Goal: Transaction & Acquisition: Book appointment/travel/reservation

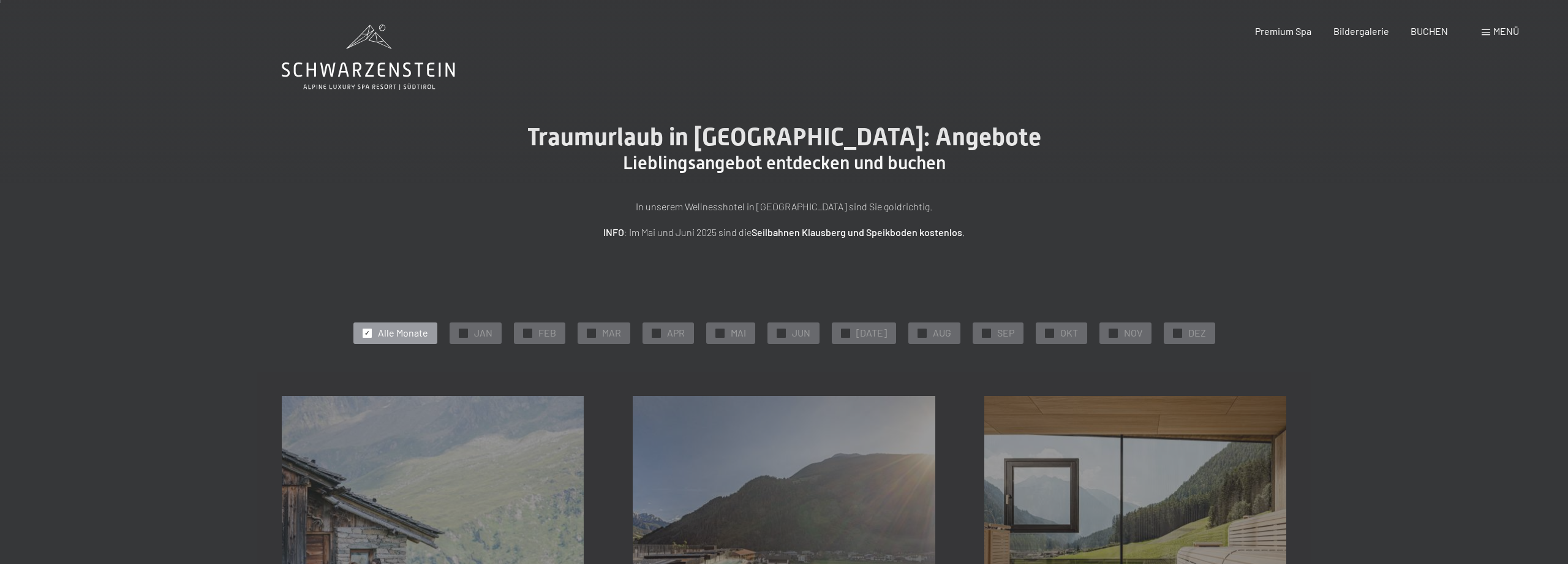
scroll to position [265, 0]
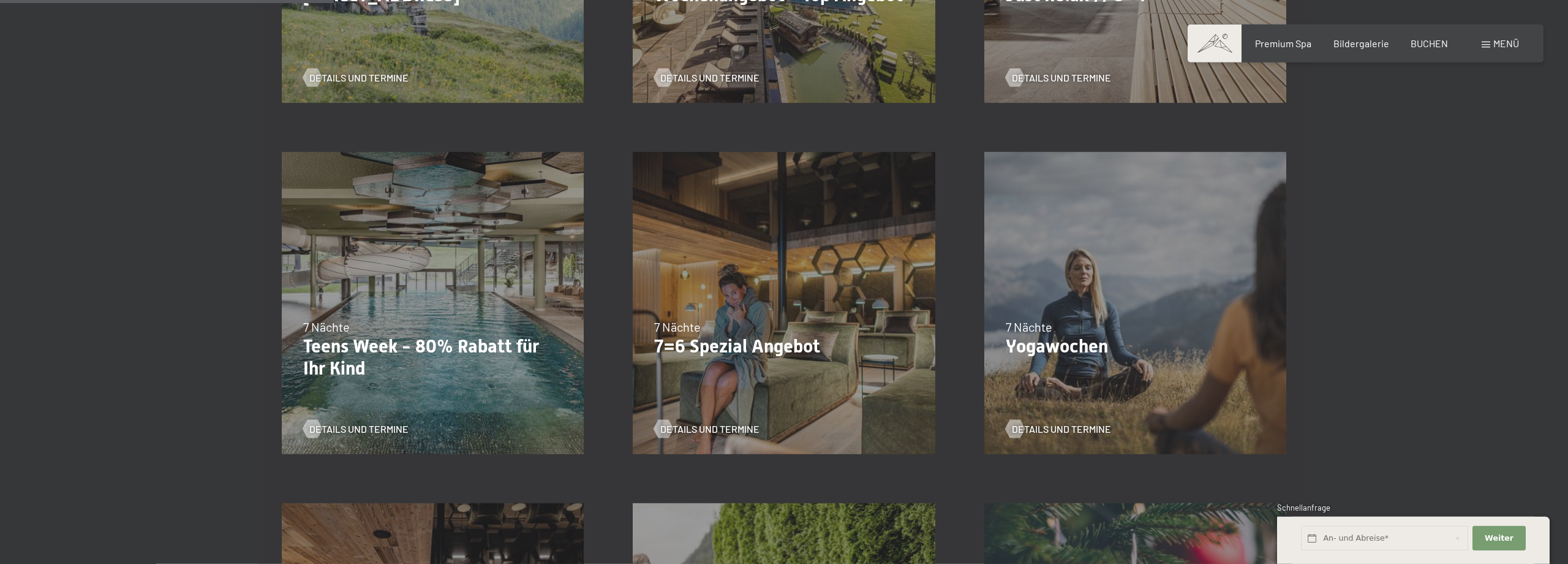
scroll to position [595, 0]
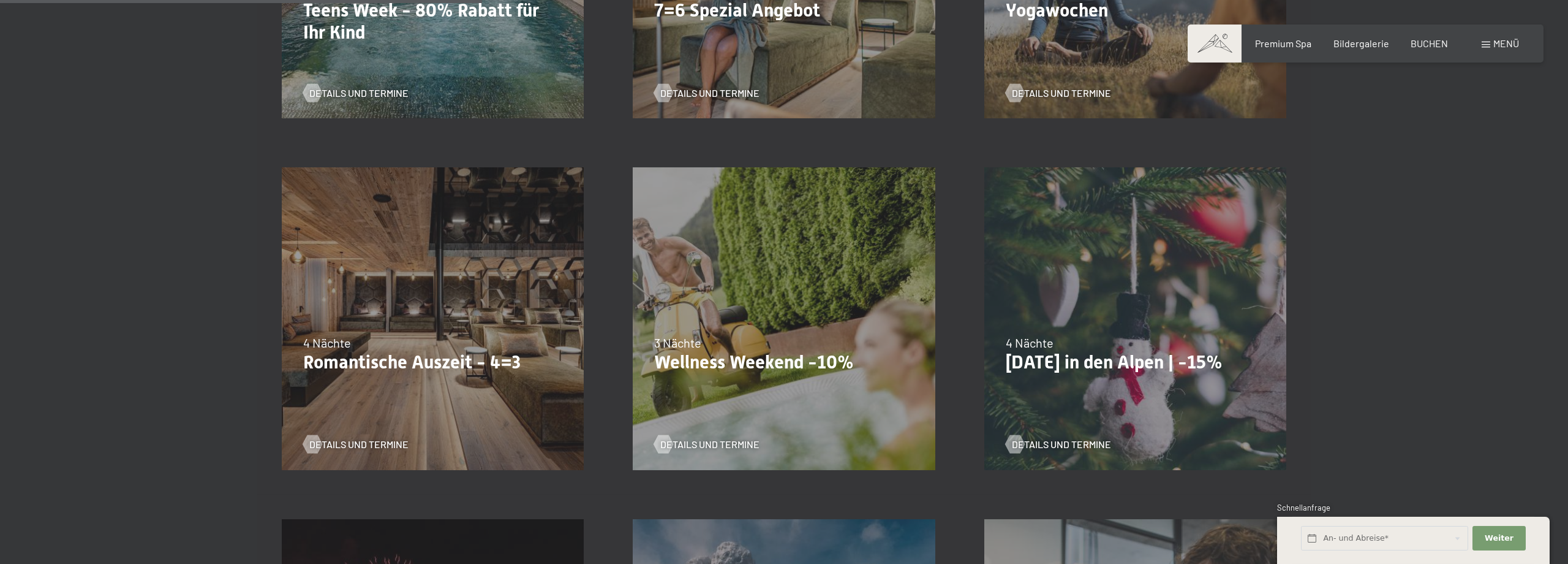
scroll to position [993, 0]
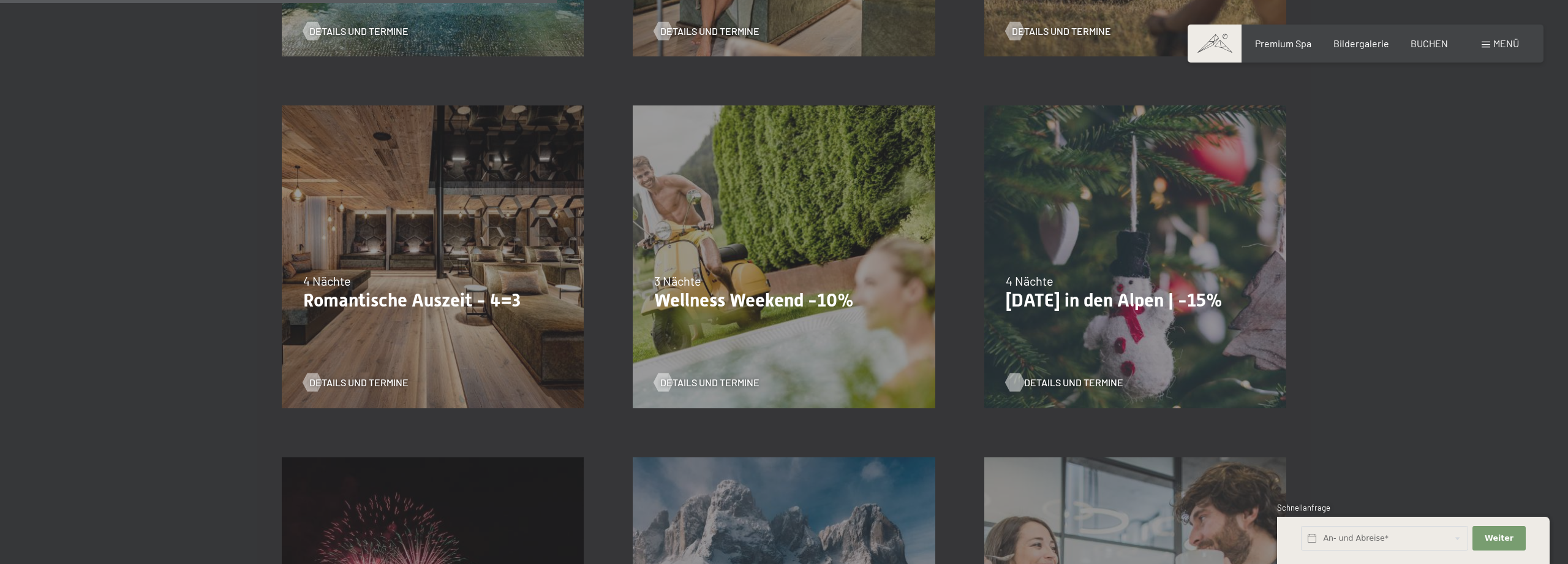
click at [1057, 381] on span "Details und Termine" at bounding box center [1073, 382] width 99 height 14
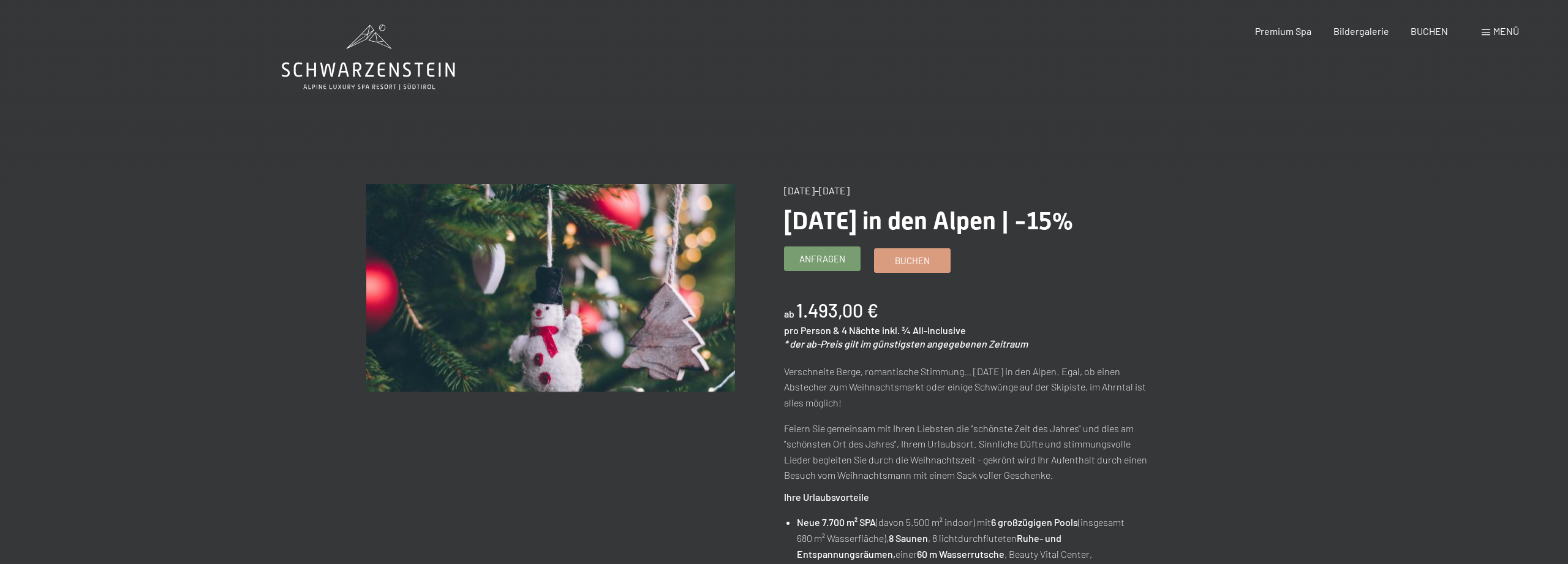
click at [814, 265] on span "Anfragen" at bounding box center [821, 259] width 46 height 13
click at [903, 259] on span "Buchen" at bounding box center [912, 259] width 35 height 13
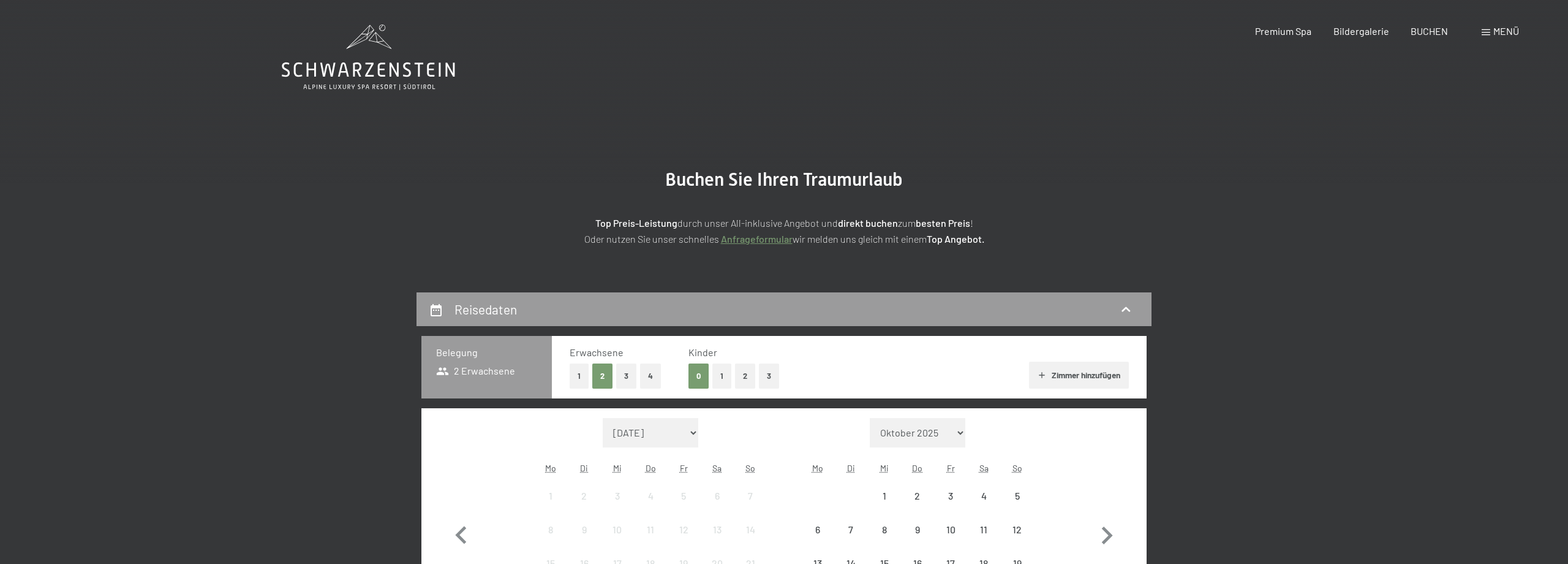
select select "2025-12-01"
select select "2026-01-01"
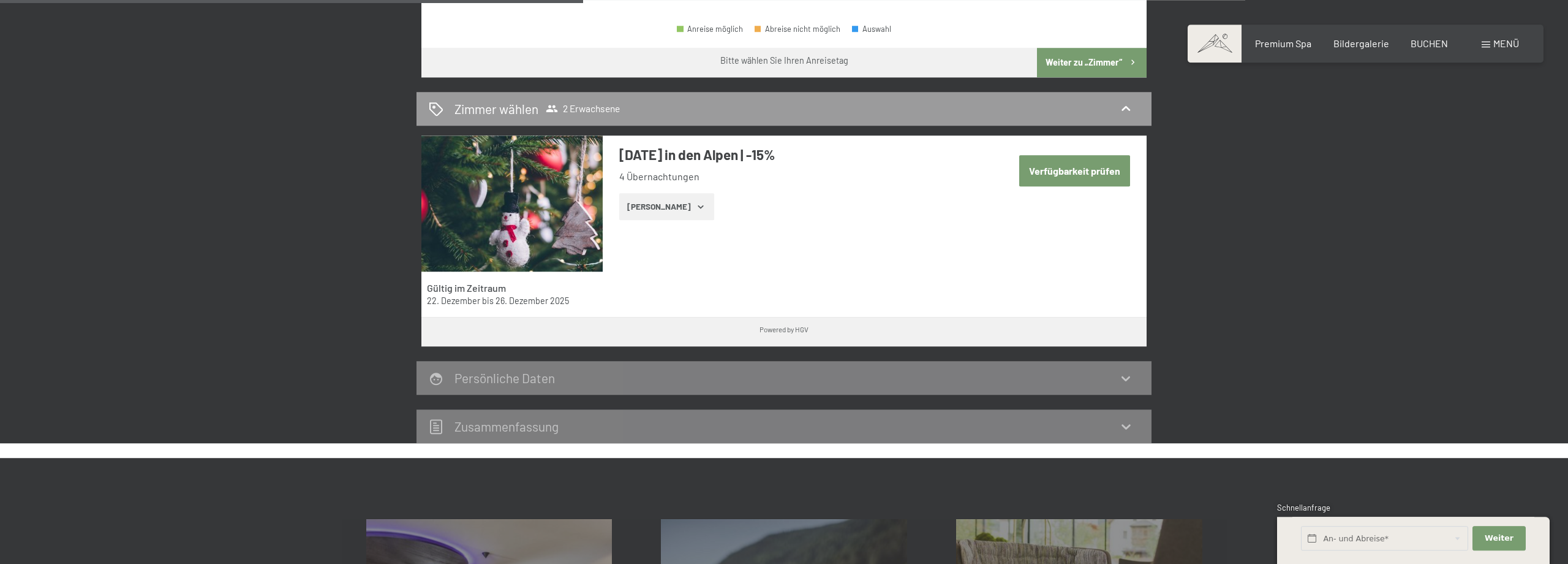
scroll to position [463, 0]
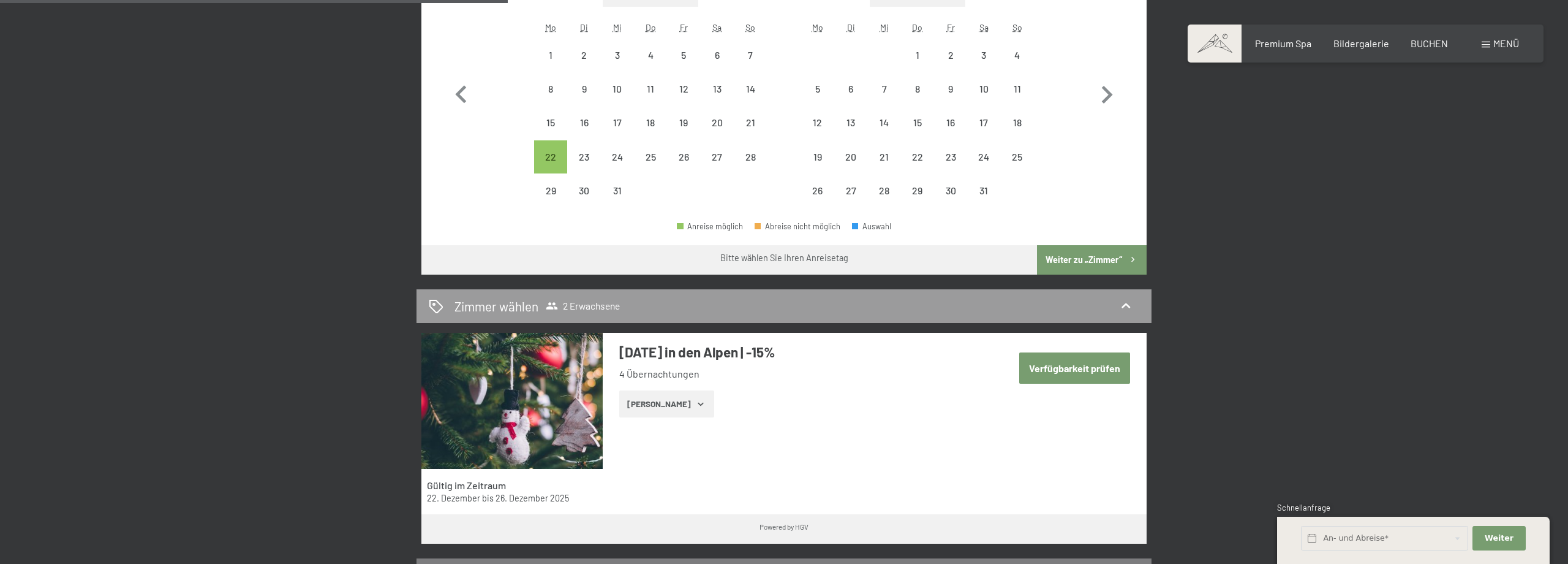
click at [683, 404] on button "Zeige Zimmer" at bounding box center [667, 403] width 95 height 27
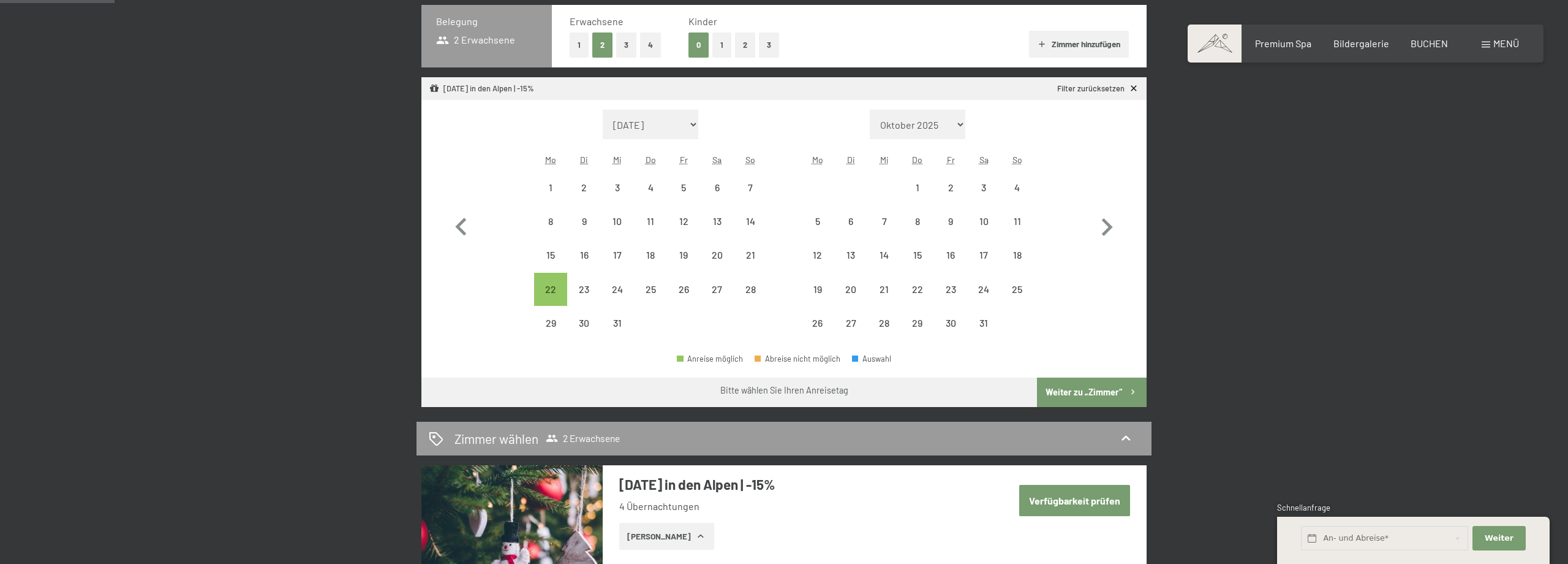
scroll to position [0, 0]
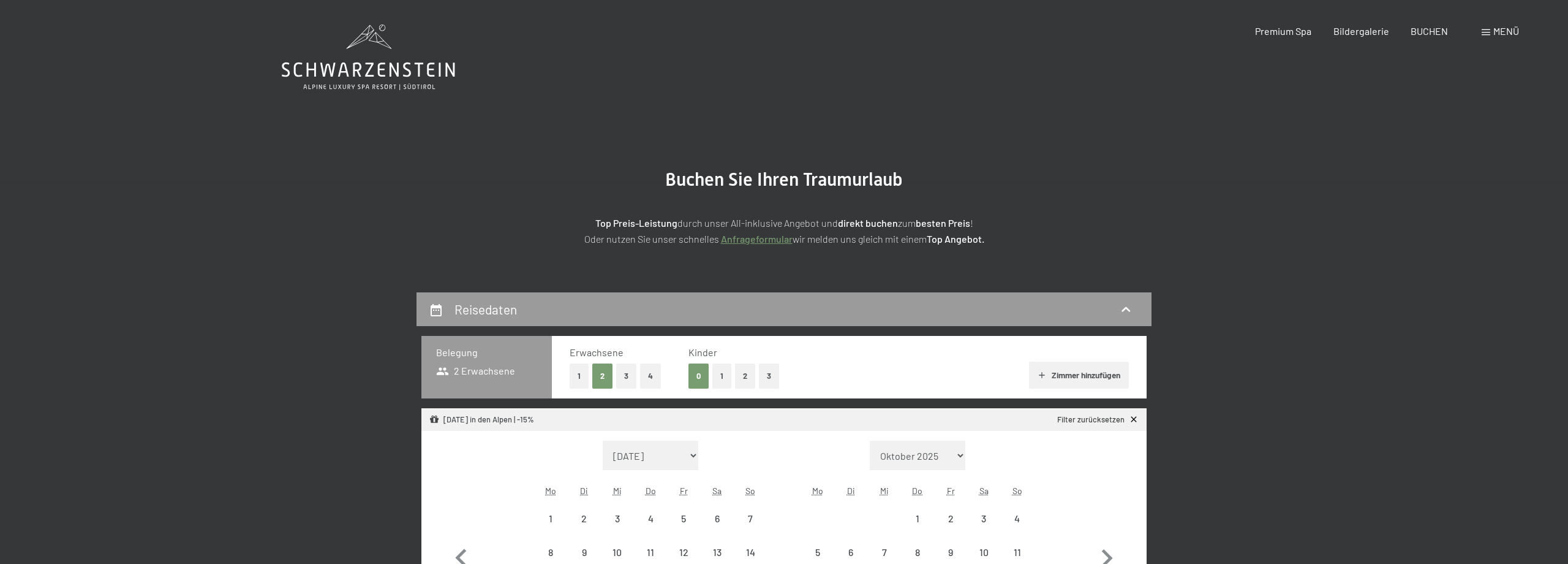
click at [507, 157] on section "Buchen Sie Ihren Traumurlaub Top Preis-Leistung durch unser All-inklusive Angeb…" at bounding box center [784, 207] width 1568 height 169
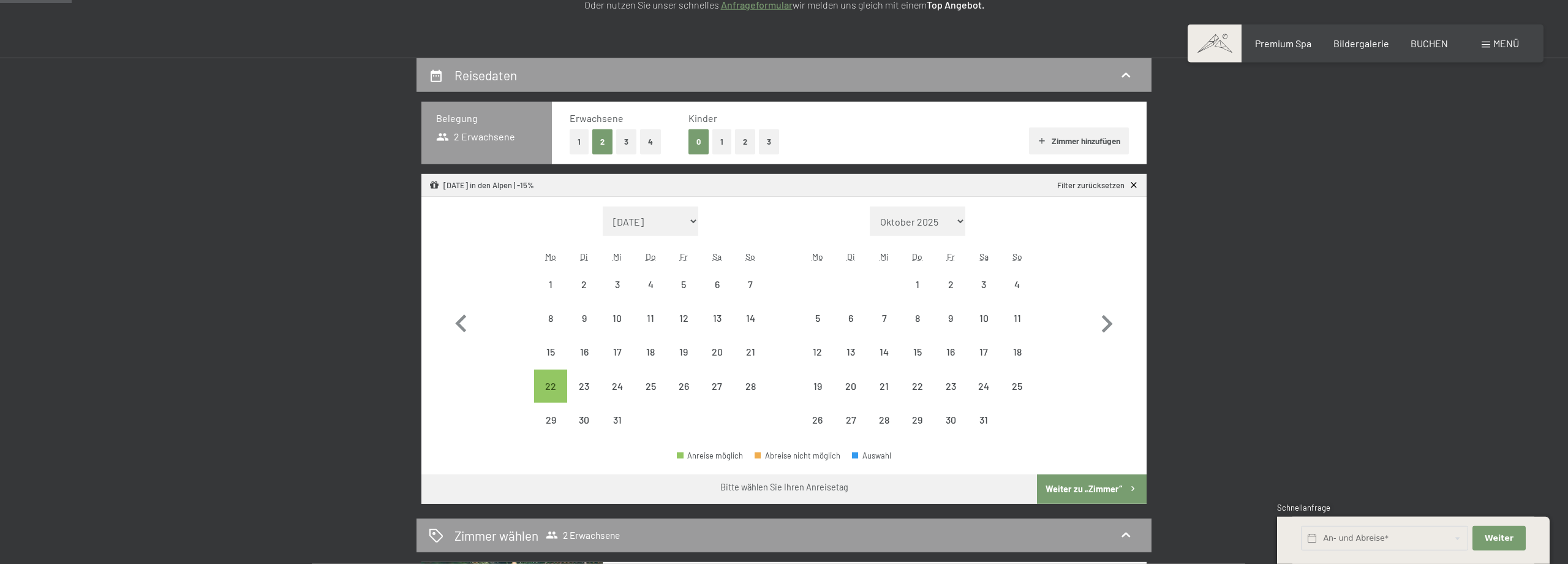
scroll to position [198, 0]
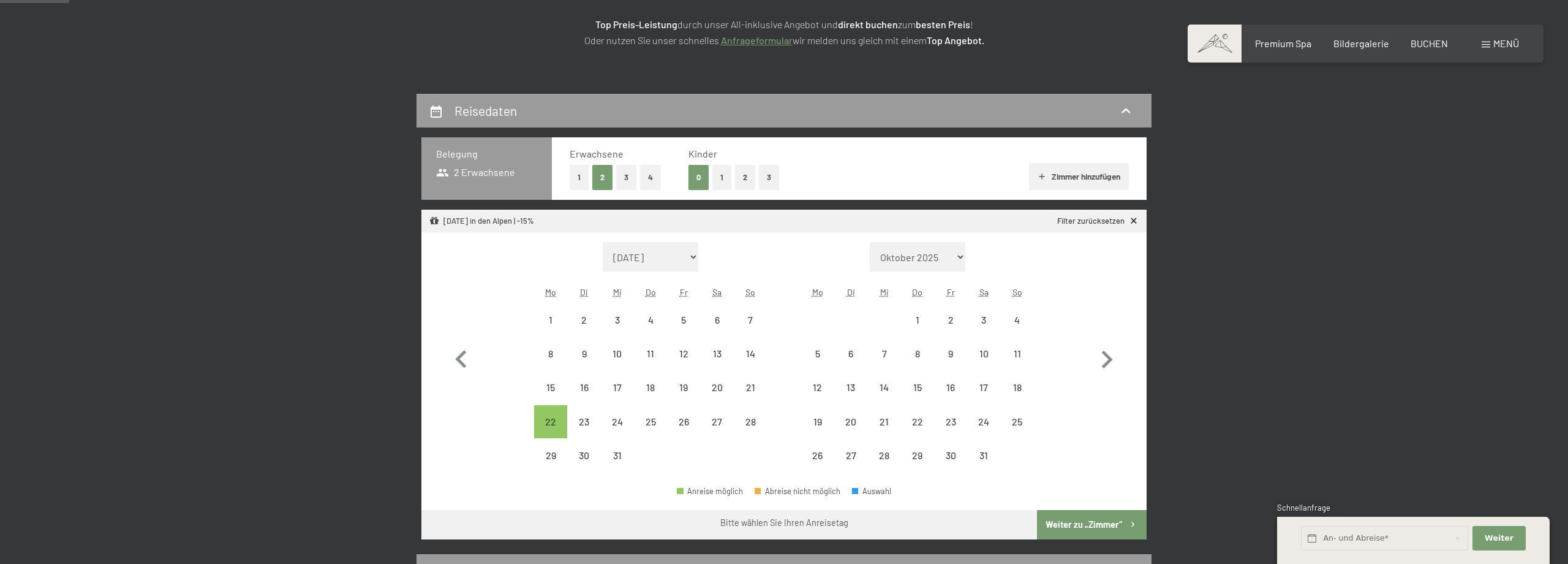
click at [714, 424] on div "27" at bounding box center [717, 432] width 31 height 31
select select "2025-12-01"
select select "2026-01-01"
click at [984, 322] on div "3" at bounding box center [984, 330] width 31 height 31
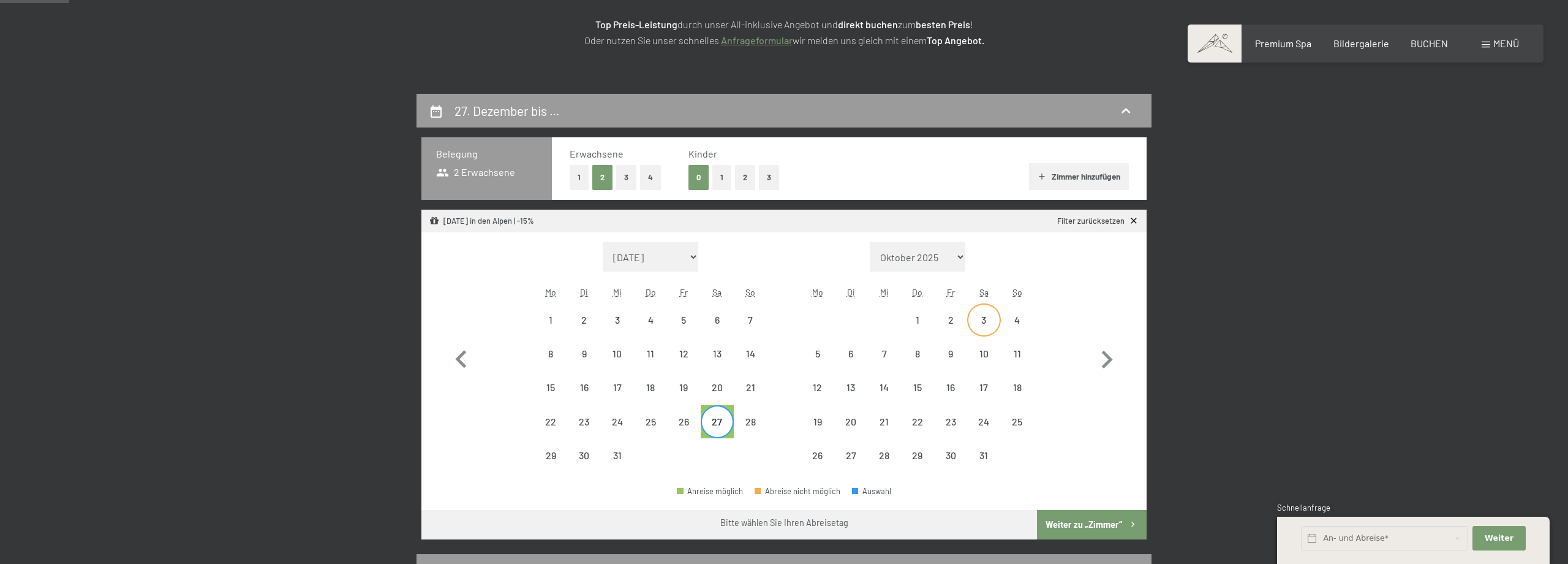
select select "2025-12-01"
select select "2026-01-01"
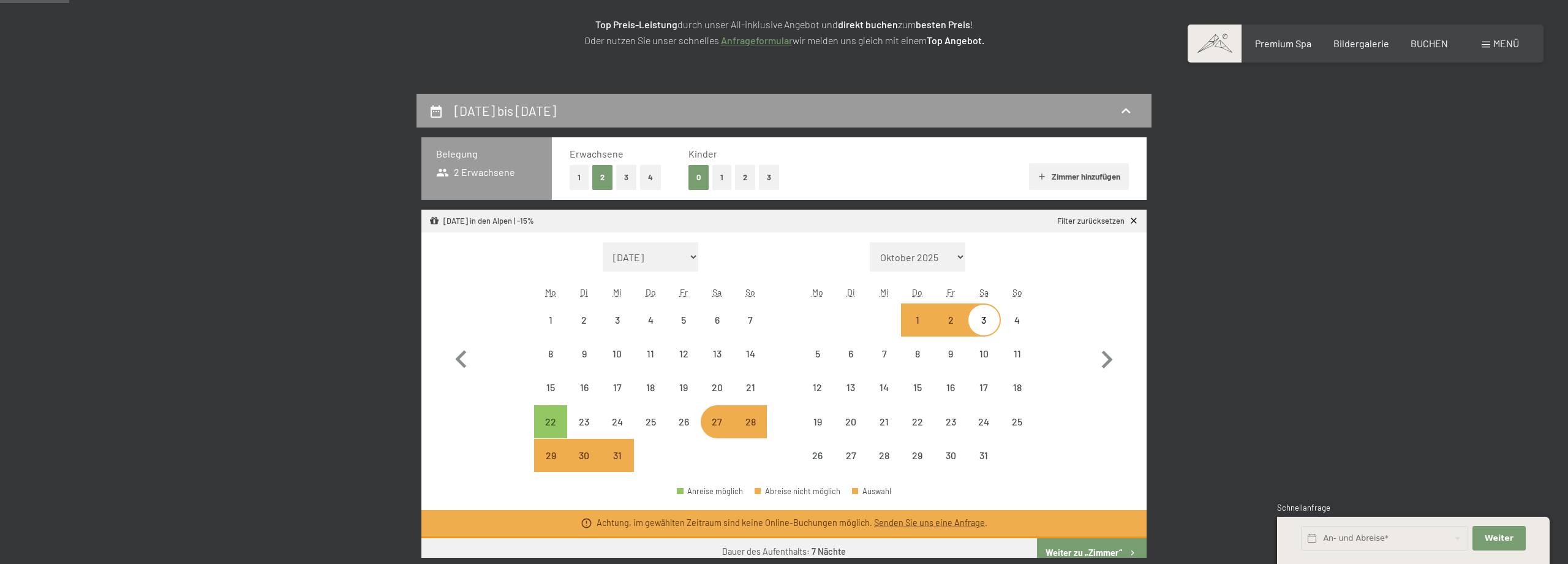
select select "2025-12-01"
select select "2026-01-01"
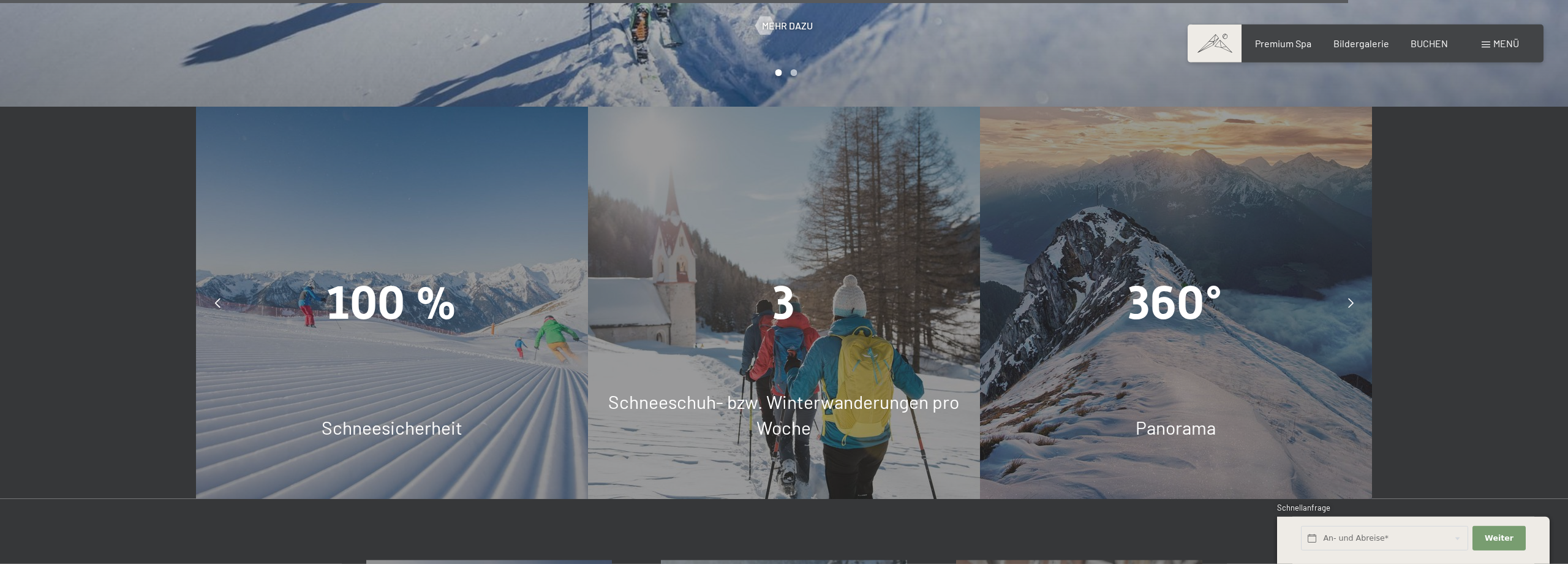
scroll to position [4499, 0]
